Goal: Contribute content

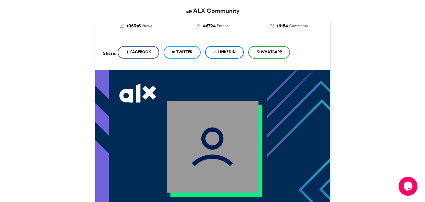
scroll to position [115, 0]
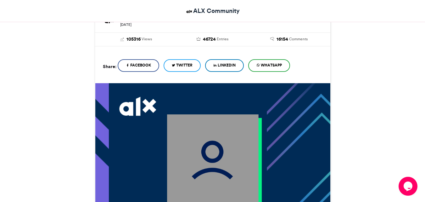
click at [218, 125] on img at bounding box center [213, 160] width 92 height 92
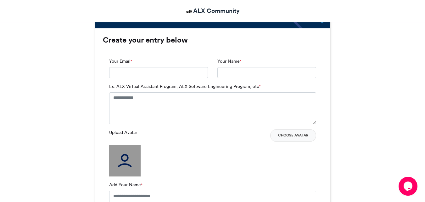
scroll to position [404, 0]
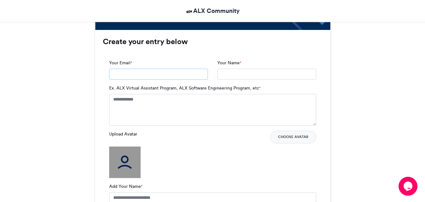
click at [154, 75] on input "Your Email *" at bounding box center [158, 74] width 99 height 11
type input "**********"
click at [234, 77] on input "Your Name *" at bounding box center [266, 74] width 99 height 11
type input "**********"
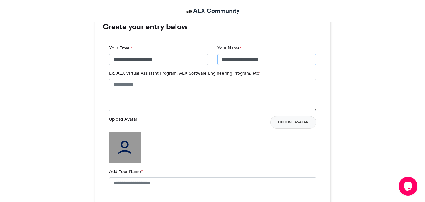
scroll to position [419, 0]
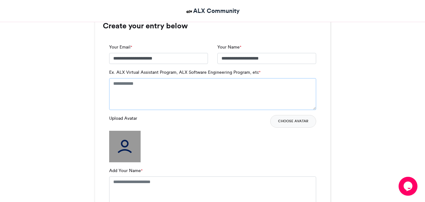
click at [160, 90] on textarea "Ex. ALX Virtual Assistant Program, ALX Software Engineering Program, etc *" at bounding box center [212, 93] width 207 height 31
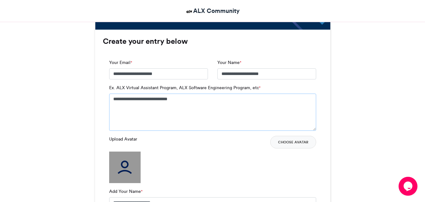
scroll to position [472, 0]
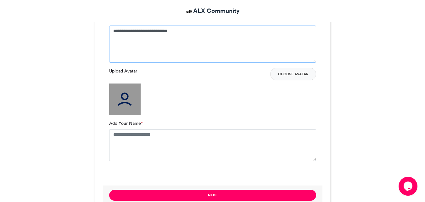
type textarea "**********"
click at [120, 100] on img at bounding box center [124, 98] width 31 height 31
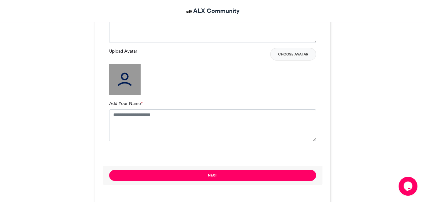
scroll to position [493, 0]
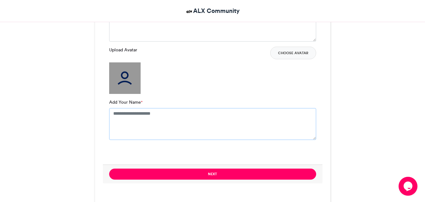
click at [126, 118] on textarea "Add Your Name *" at bounding box center [212, 123] width 207 height 31
click at [119, 114] on textarea "Add Your Name *" at bounding box center [212, 123] width 207 height 31
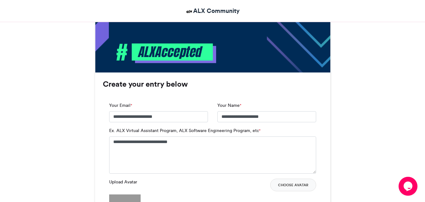
scroll to position [362, 0]
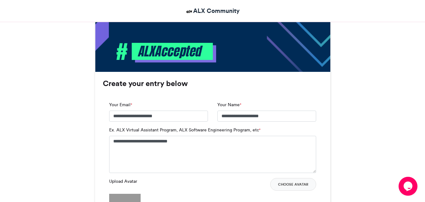
type textarea "**********"
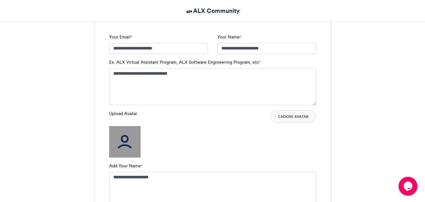
scroll to position [446, 0]
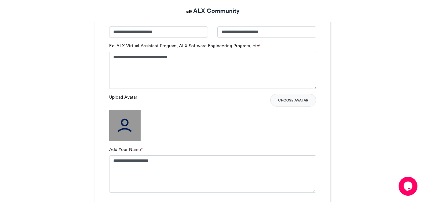
click at [130, 123] on img at bounding box center [124, 125] width 31 height 31
click at [284, 101] on button "Choose Avatar" at bounding box center [293, 100] width 46 height 13
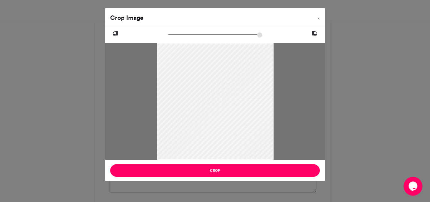
drag, startPoint x: 174, startPoint y: 36, endPoint x: 164, endPoint y: 37, distance: 9.8
type input "******"
click at [168, 37] on input "zoom" at bounding box center [215, 35] width 94 height 6
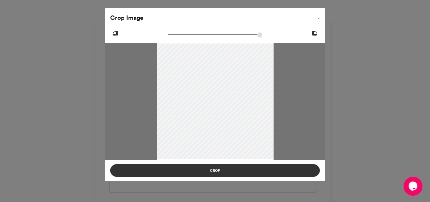
click at [218, 169] on button "Crop" at bounding box center [215, 170] width 210 height 13
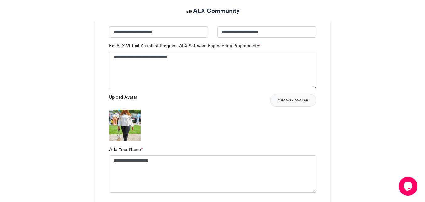
click at [237, 128] on div "Upload Avatar Change Avatar" at bounding box center [212, 117] width 207 height 47
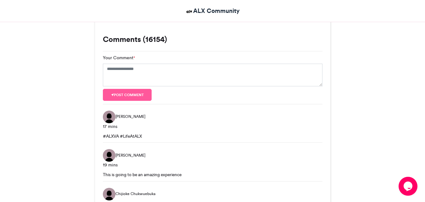
scroll to position [675, 0]
click at [155, 71] on textarea "Your Comment *" at bounding box center [213, 74] width 220 height 23
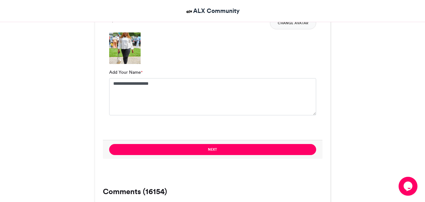
scroll to position [523, 0]
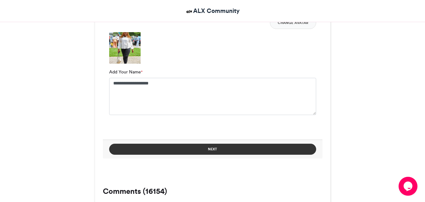
click at [189, 148] on button "Next" at bounding box center [212, 148] width 207 height 11
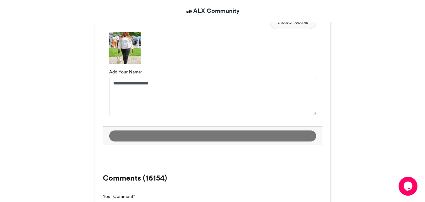
scroll to position [307, 0]
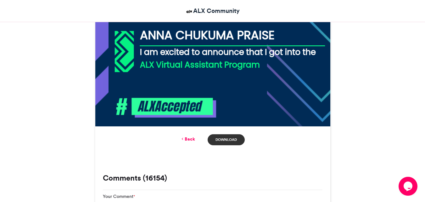
click at [226, 143] on link "Download" at bounding box center [226, 139] width 37 height 11
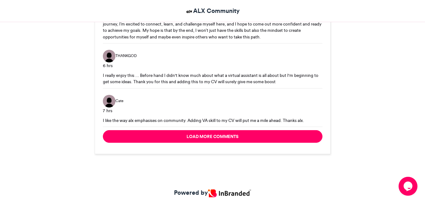
scroll to position [909, 0]
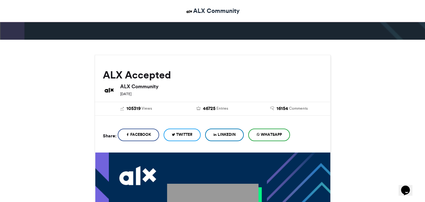
scroll to position [47, 0]
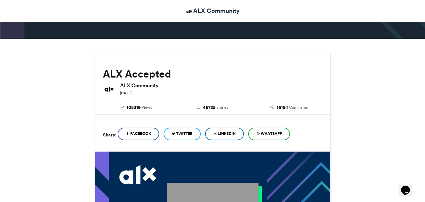
click at [226, 135] on span "LinkedIn" at bounding box center [227, 134] width 18 height 6
